Goal: Information Seeking & Learning: Learn about a topic

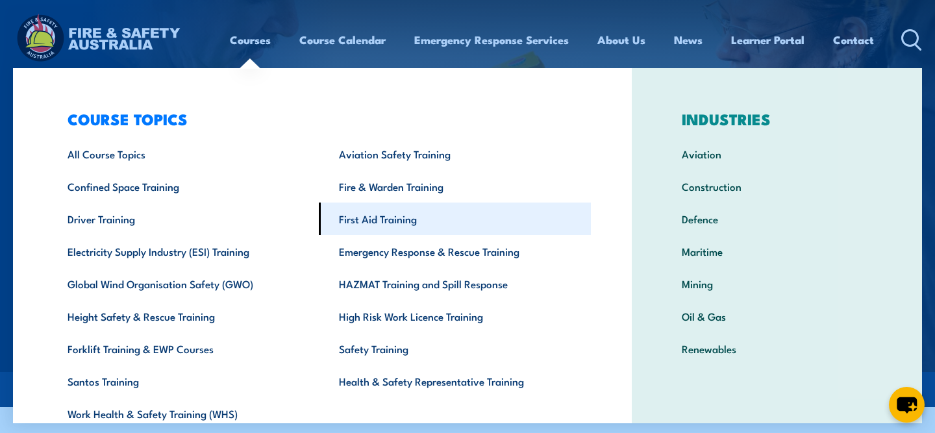
click at [386, 219] on link "First Aid Training" at bounding box center [454, 219] width 271 height 32
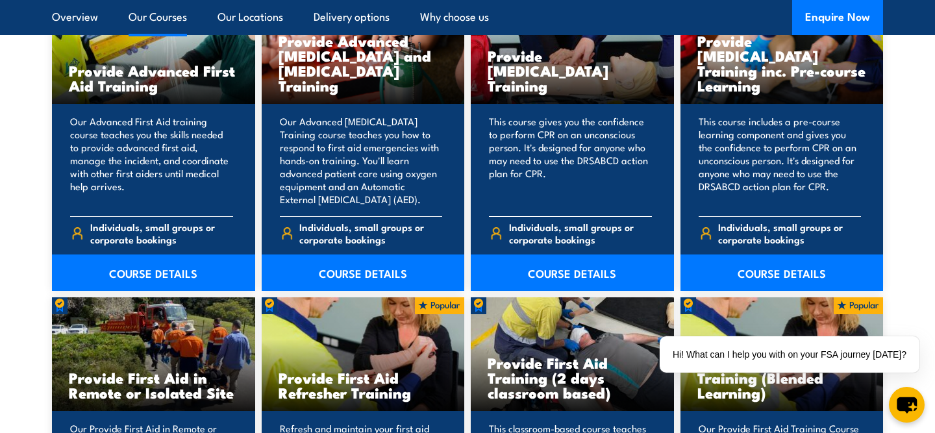
scroll to position [1782, 0]
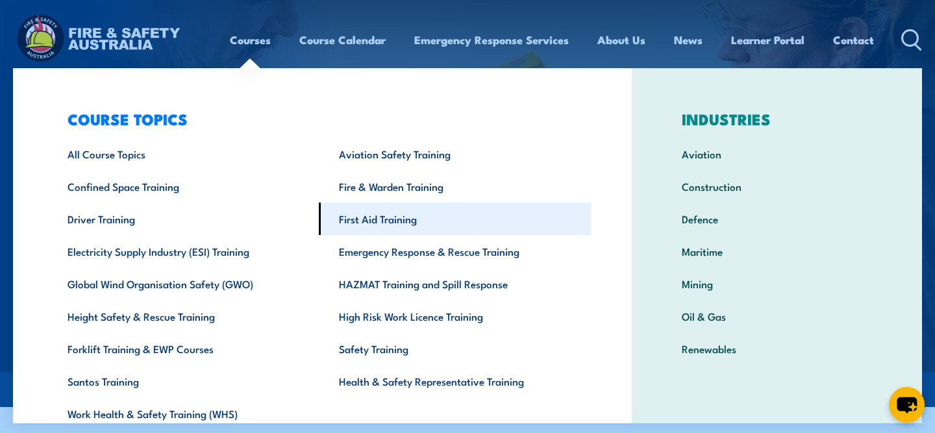
click at [369, 219] on link "First Aid Training" at bounding box center [454, 219] width 271 height 32
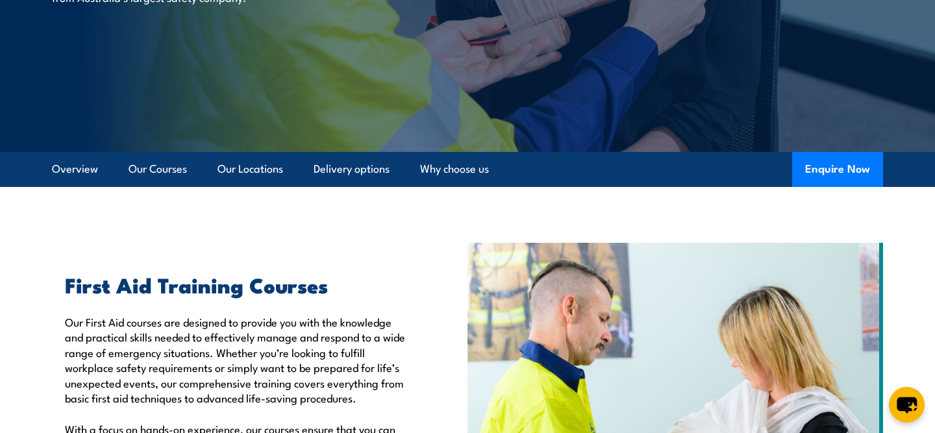
scroll to position [225, 0]
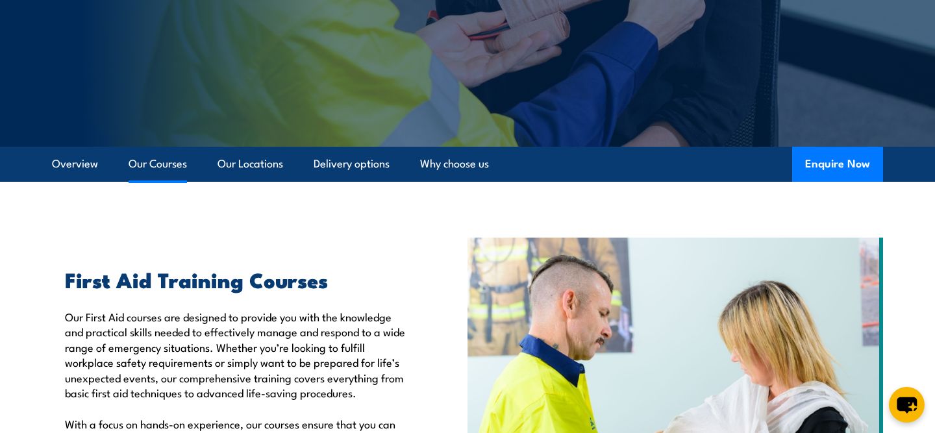
click at [160, 167] on link "Our Courses" at bounding box center [158, 164] width 58 height 34
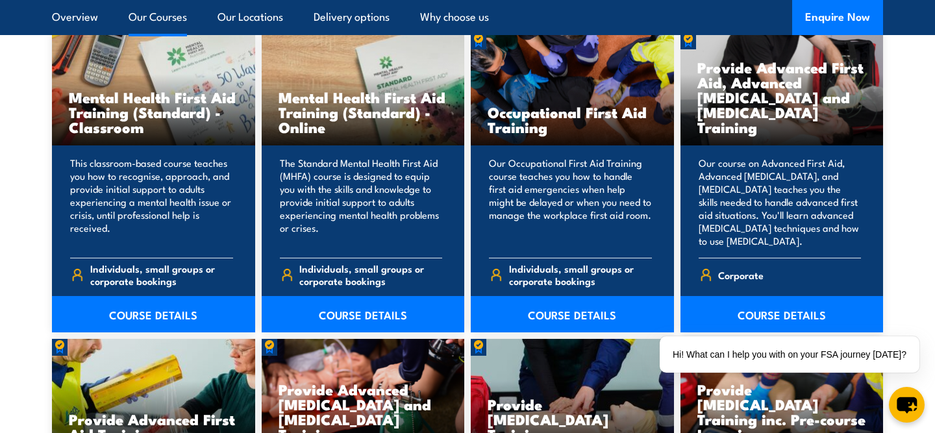
scroll to position [1377, 0]
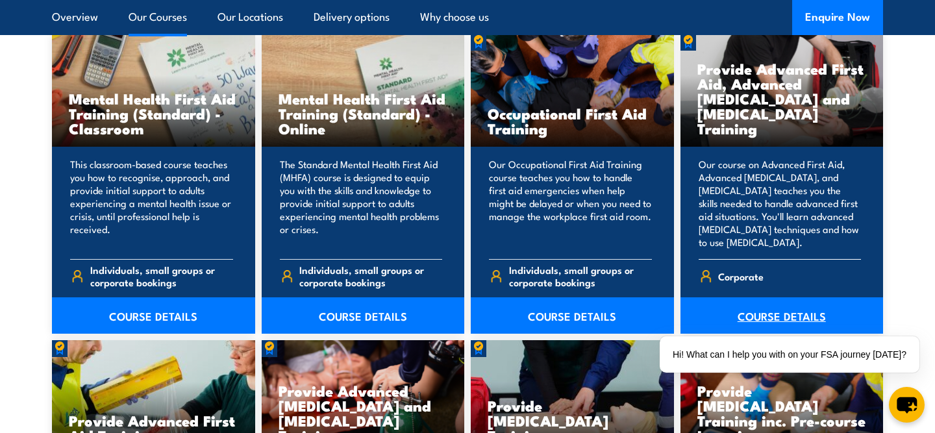
click at [781, 317] on link "COURSE DETAILS" at bounding box center [781, 315] width 203 height 36
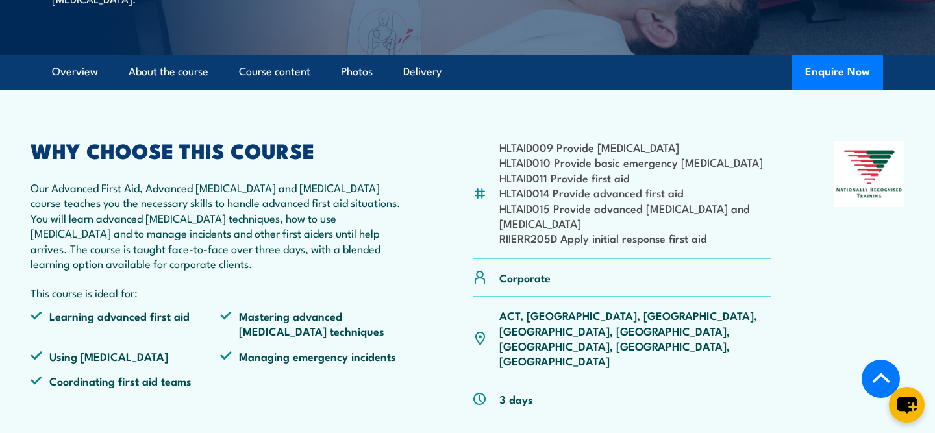
scroll to position [226, 0]
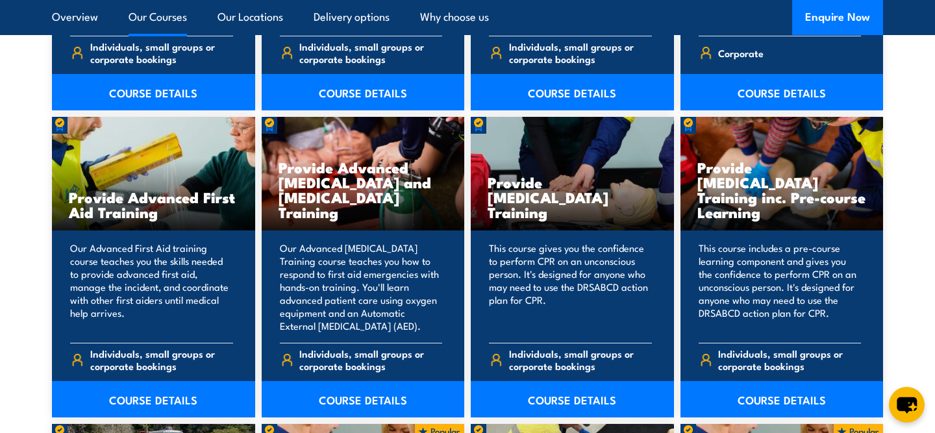
scroll to position [1601, 0]
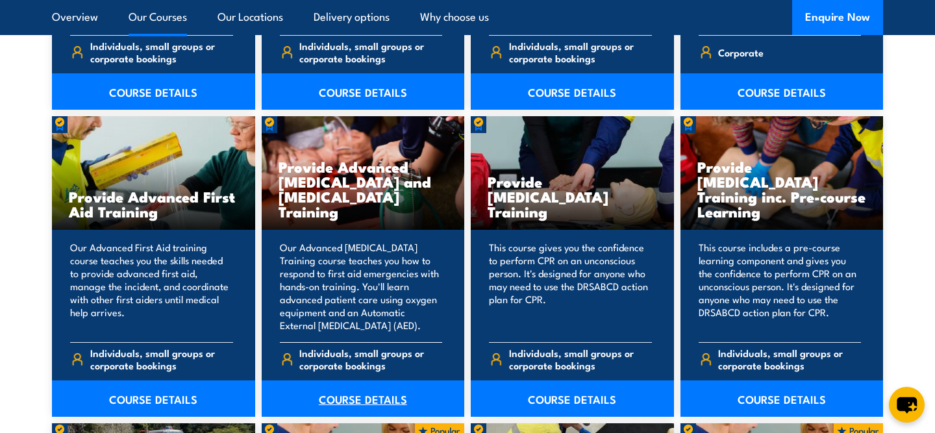
click at [356, 404] on link "COURSE DETAILS" at bounding box center [363, 398] width 203 height 36
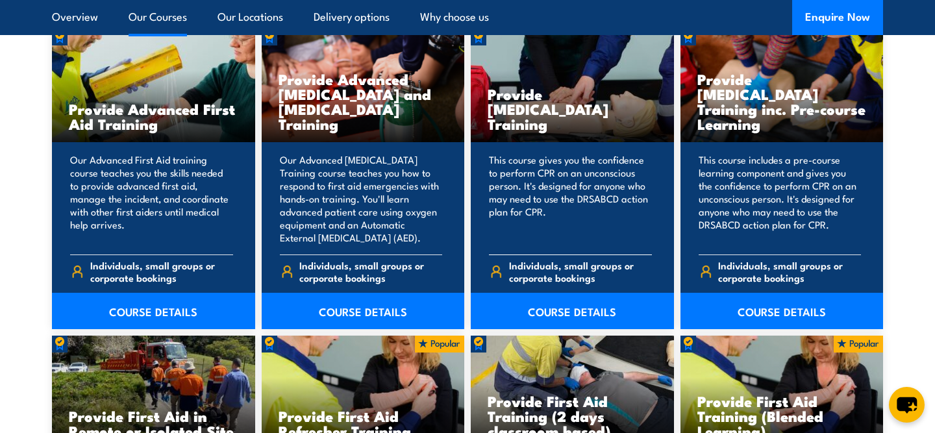
scroll to position [1683, 0]
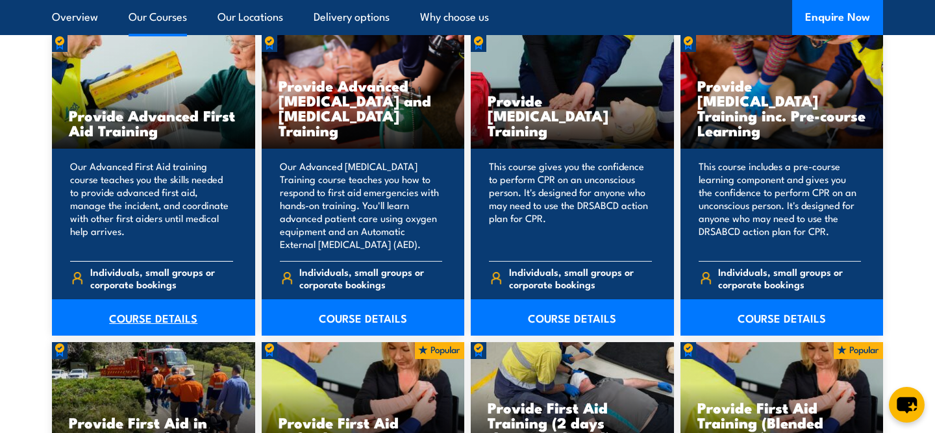
click at [181, 318] on link "COURSE DETAILS" at bounding box center [153, 317] width 203 height 36
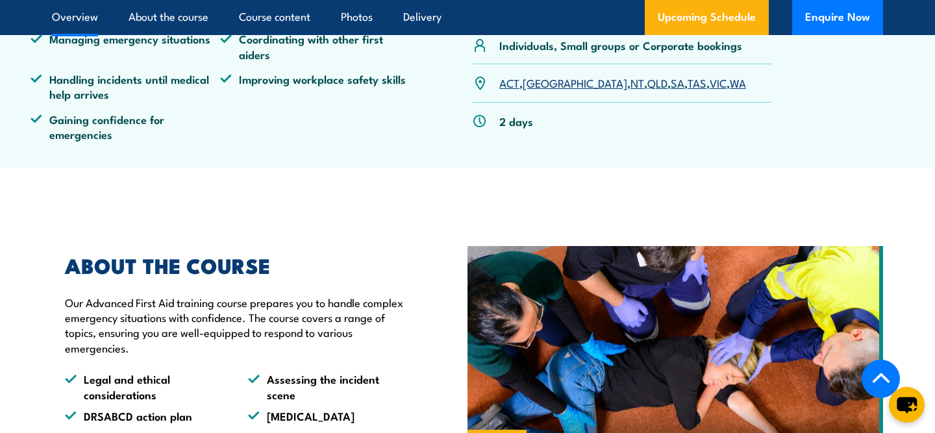
scroll to position [521, 0]
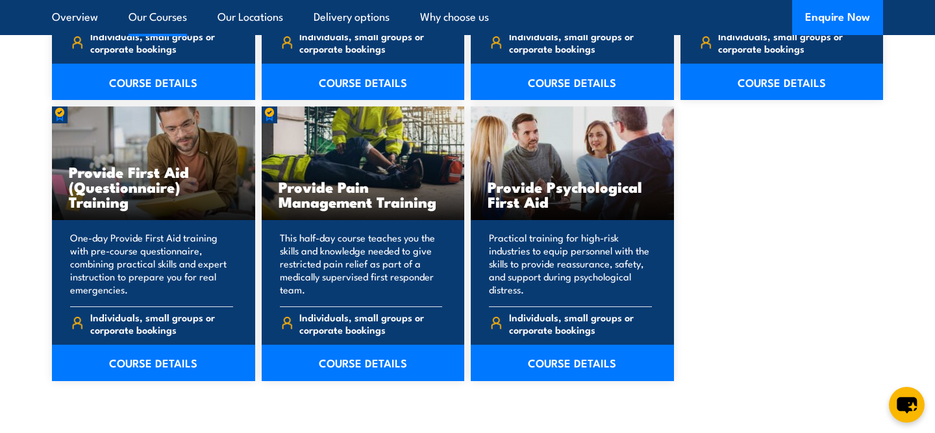
scroll to position [2241, 0]
